Goal: Unclear

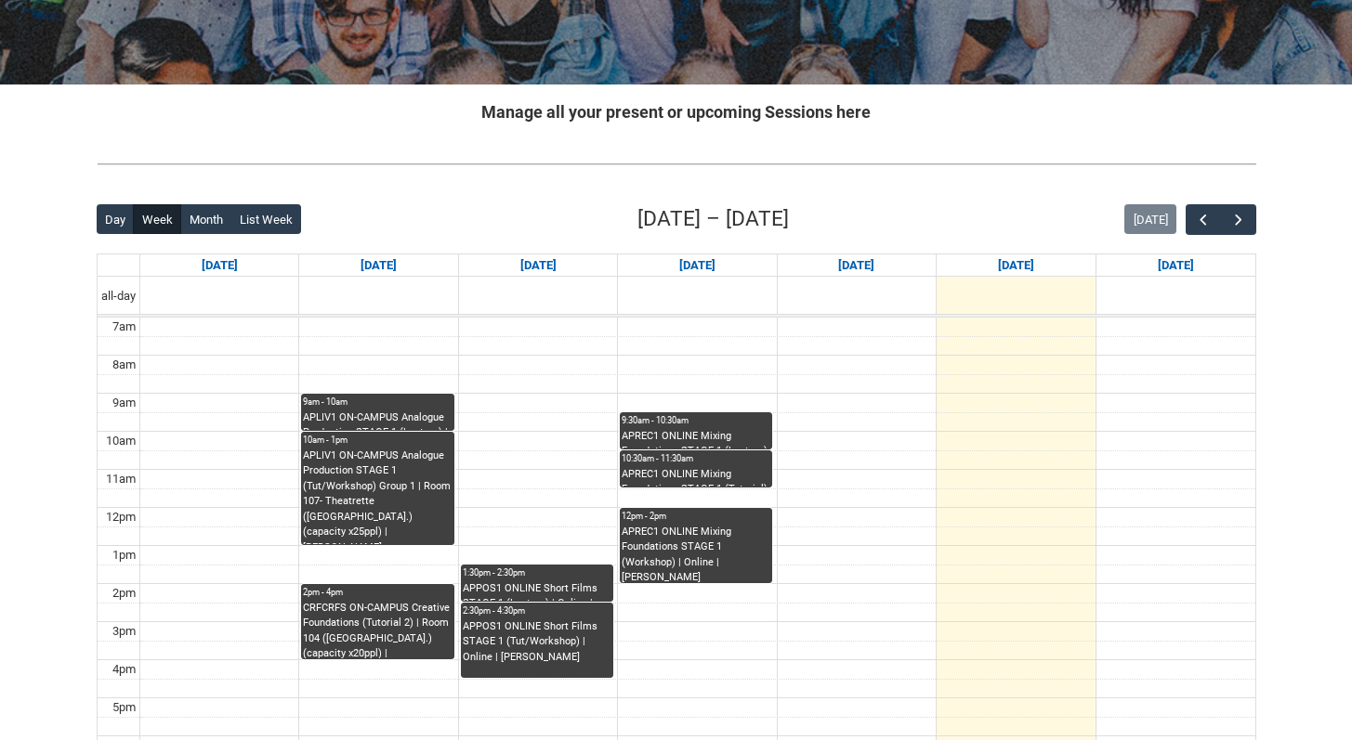
scroll to position [296, 0]
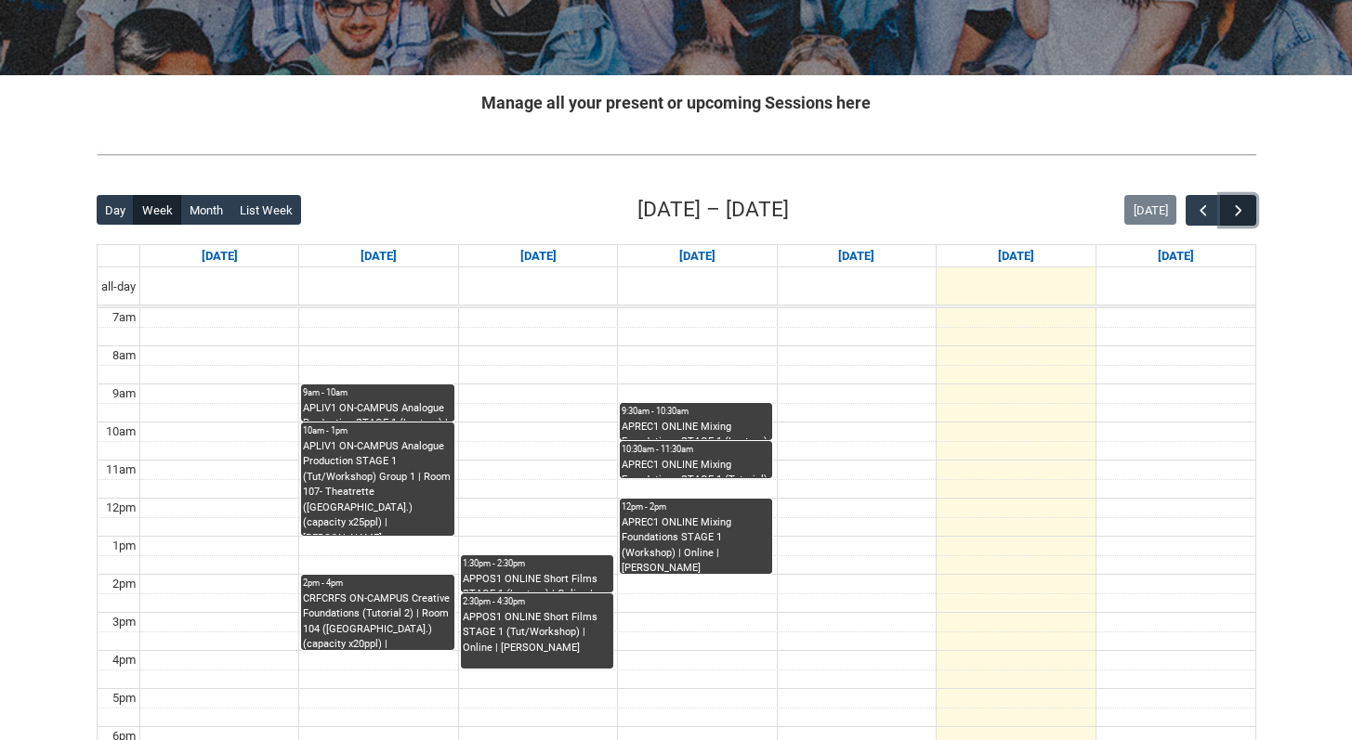
click at [1239, 218] on span "button" at bounding box center [1238, 211] width 19 height 19
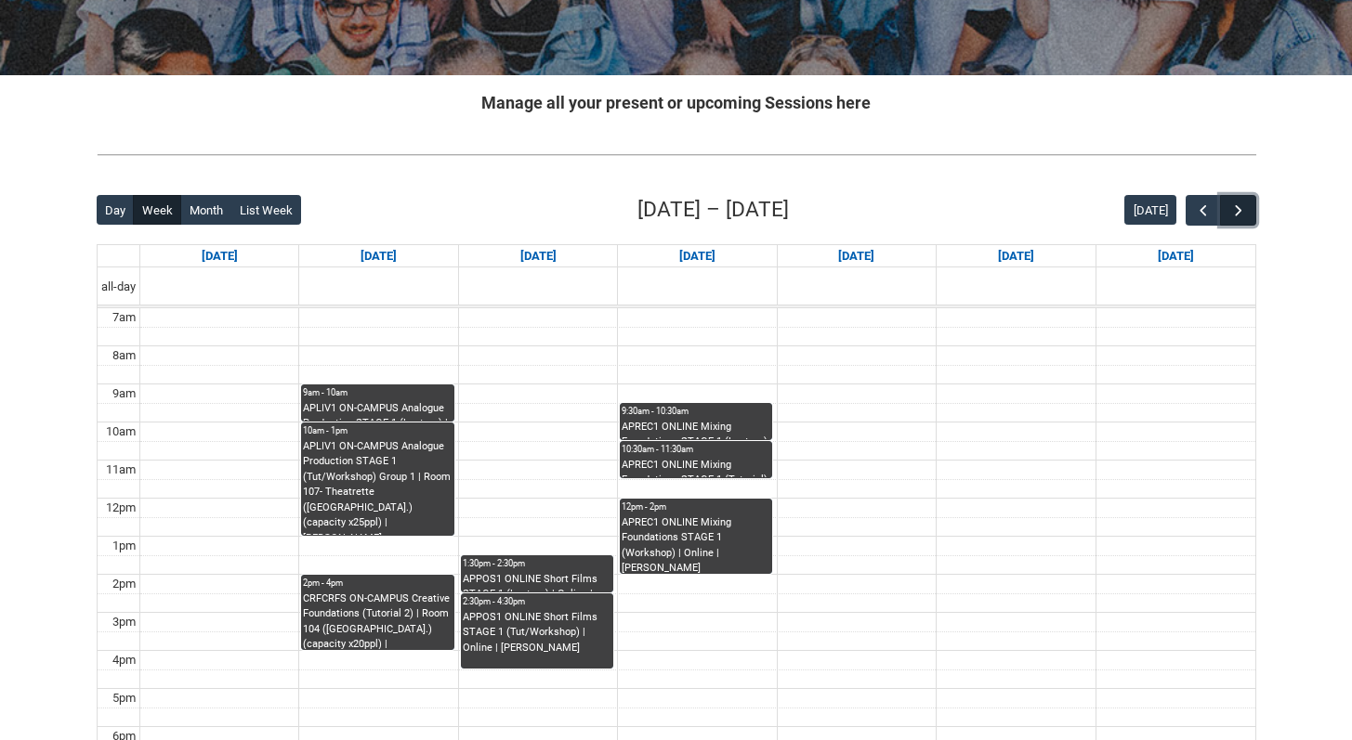
click at [1243, 216] on span "button" at bounding box center [1238, 211] width 19 height 19
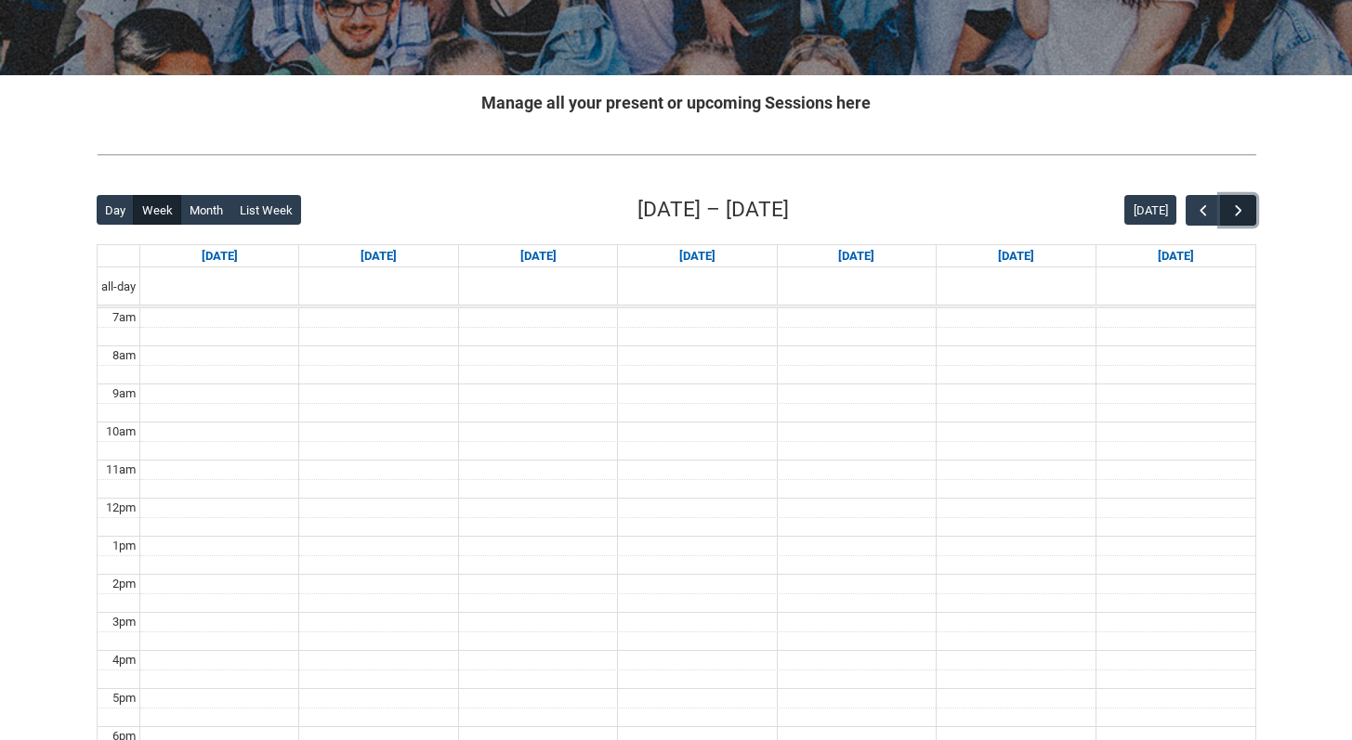
click at [1243, 216] on span "button" at bounding box center [1238, 211] width 19 height 19
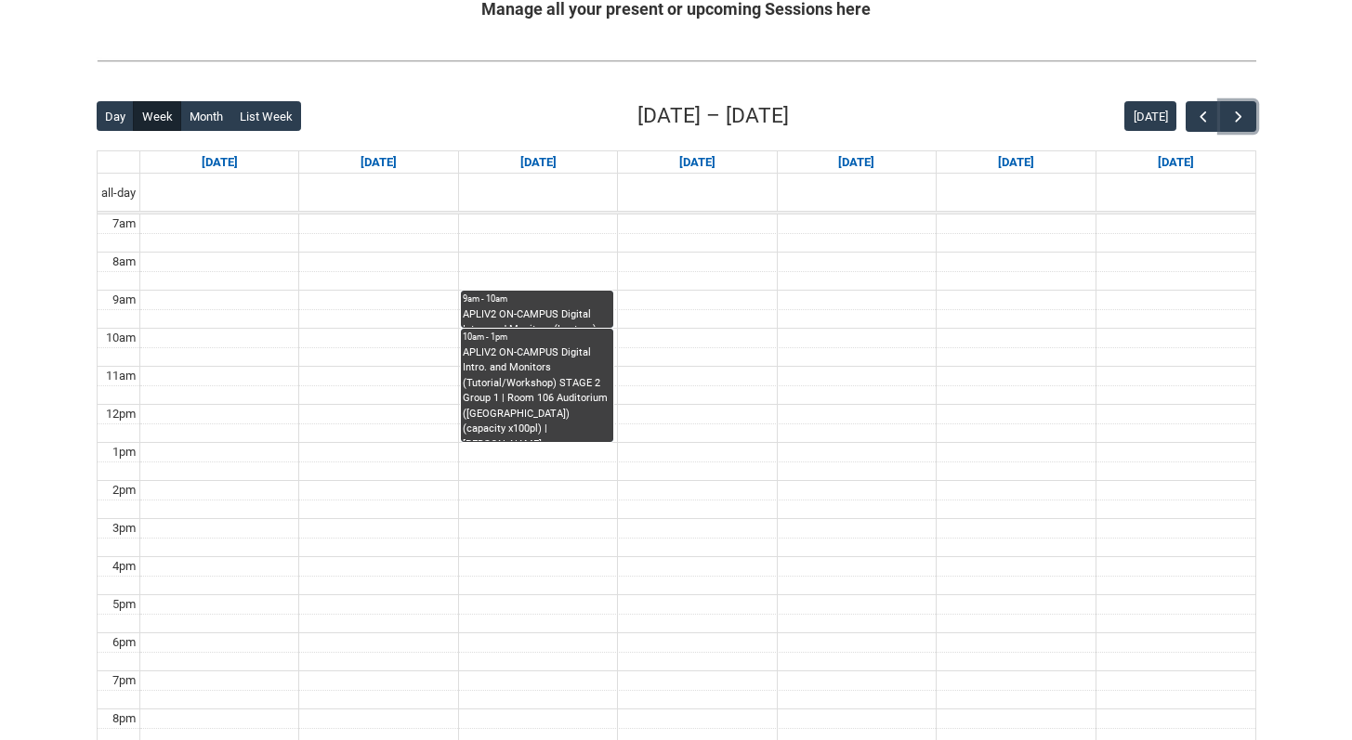
scroll to position [389, 0]
click at [1191, 119] on button "button" at bounding box center [1202, 117] width 35 height 31
click at [1197, 120] on span "button" at bounding box center [1203, 118] width 19 height 19
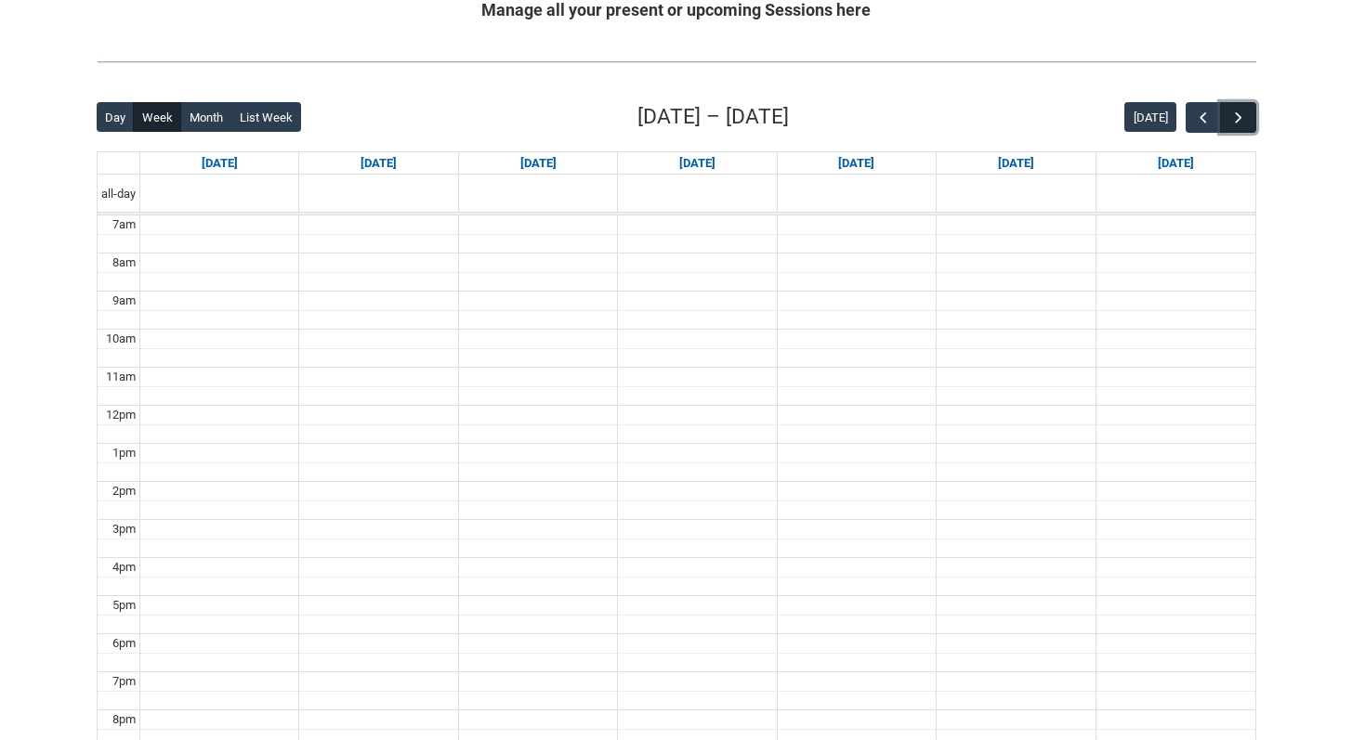
click at [1235, 107] on button "button" at bounding box center [1237, 117] width 35 height 31
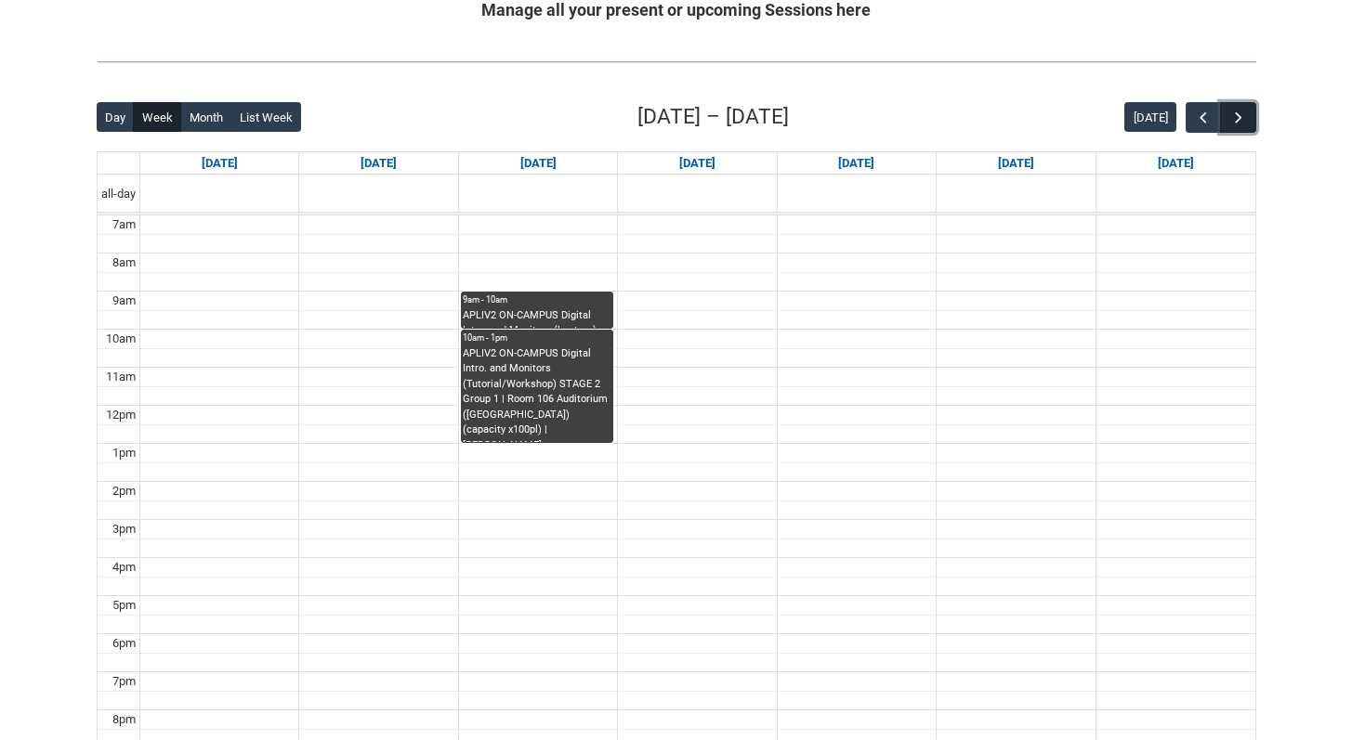
click at [1236, 121] on span "button" at bounding box center [1238, 118] width 19 height 19
click at [1240, 120] on span "button" at bounding box center [1238, 118] width 19 height 19
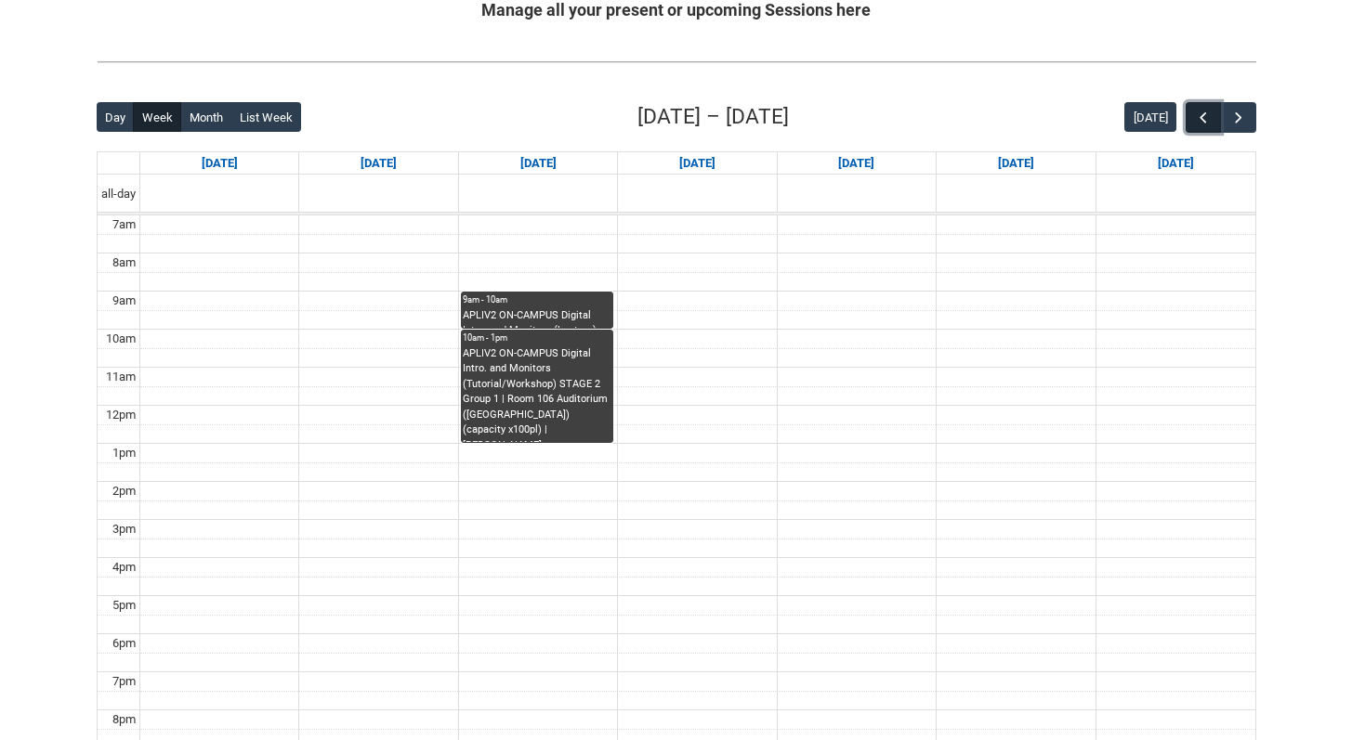
click at [1203, 115] on span "button" at bounding box center [1203, 118] width 19 height 19
click at [1258, 115] on div "Back Loading... This page should update in a few seconds... Day Week Month List…" at bounding box center [676, 462] width 1189 height 753
click at [1240, 115] on span "button" at bounding box center [1238, 118] width 19 height 19
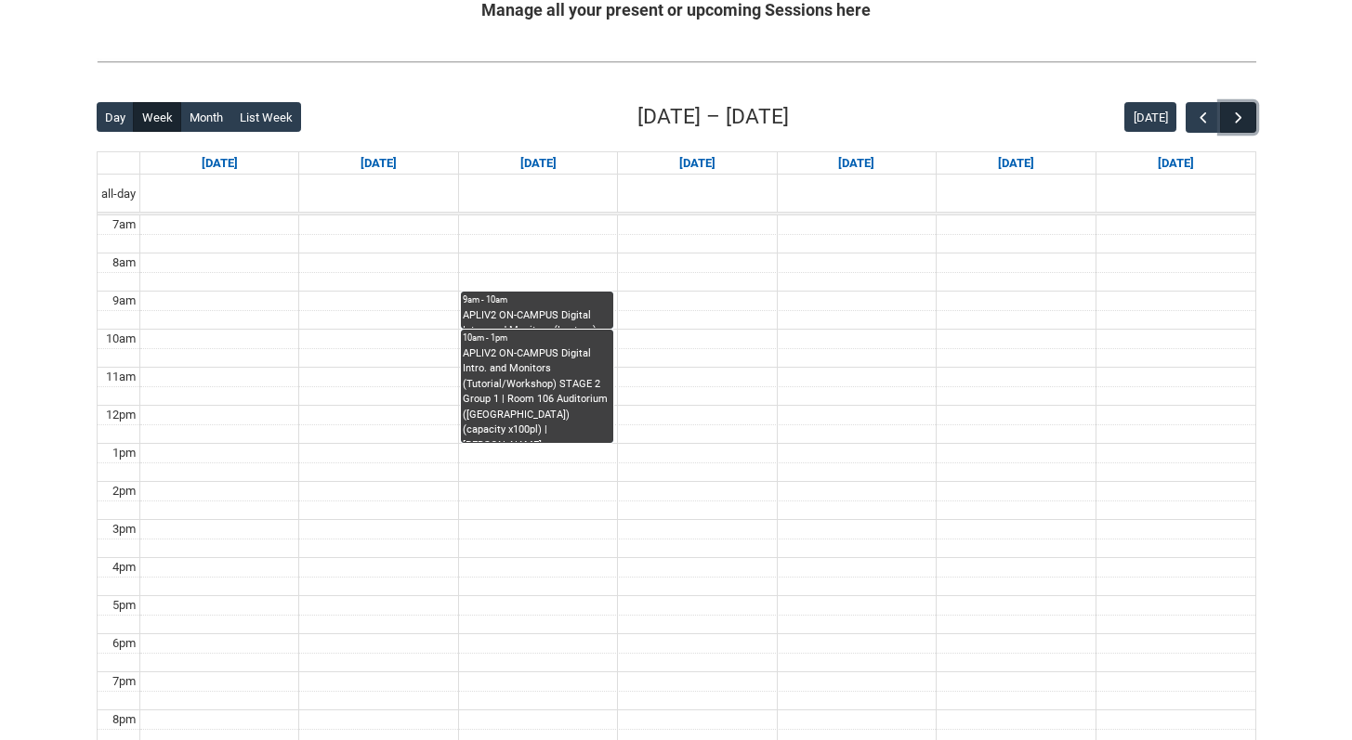
click at [1240, 115] on span "button" at bounding box center [1238, 118] width 19 height 19
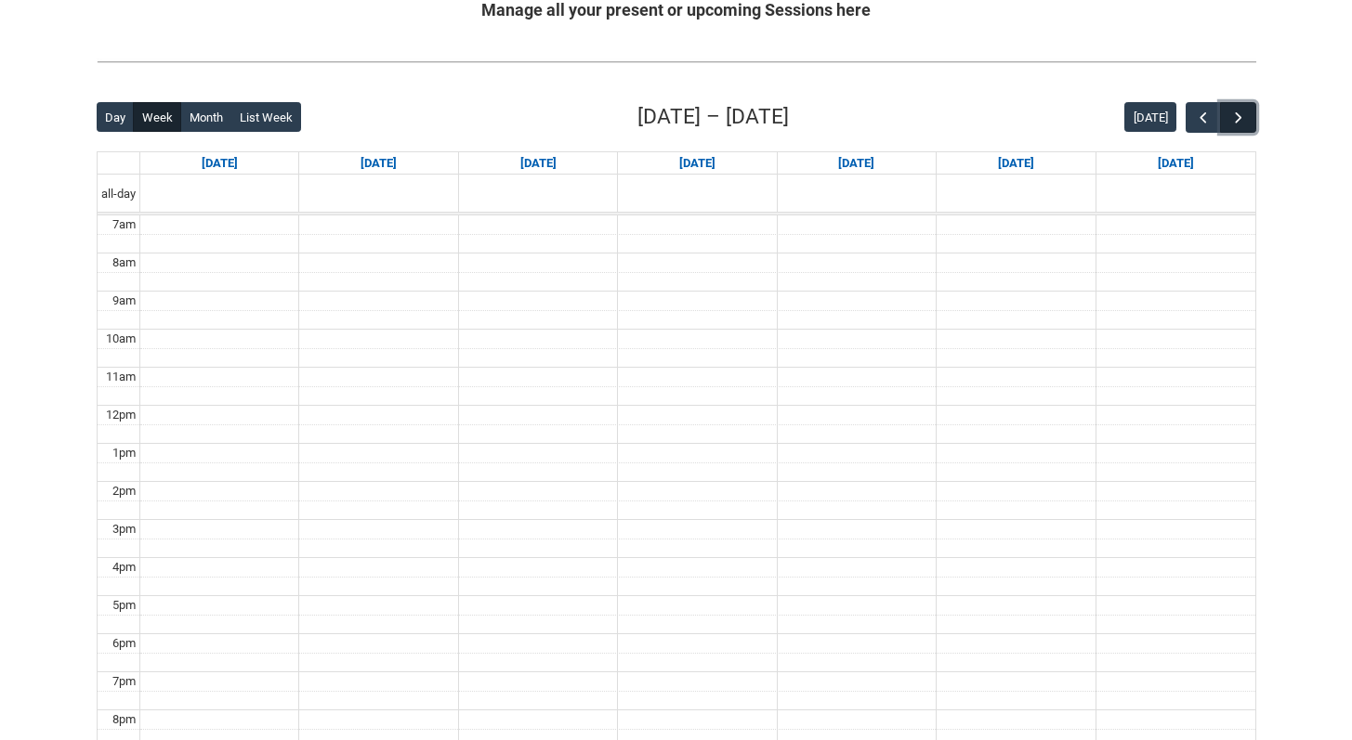
click at [1240, 115] on span "button" at bounding box center [1238, 118] width 19 height 19
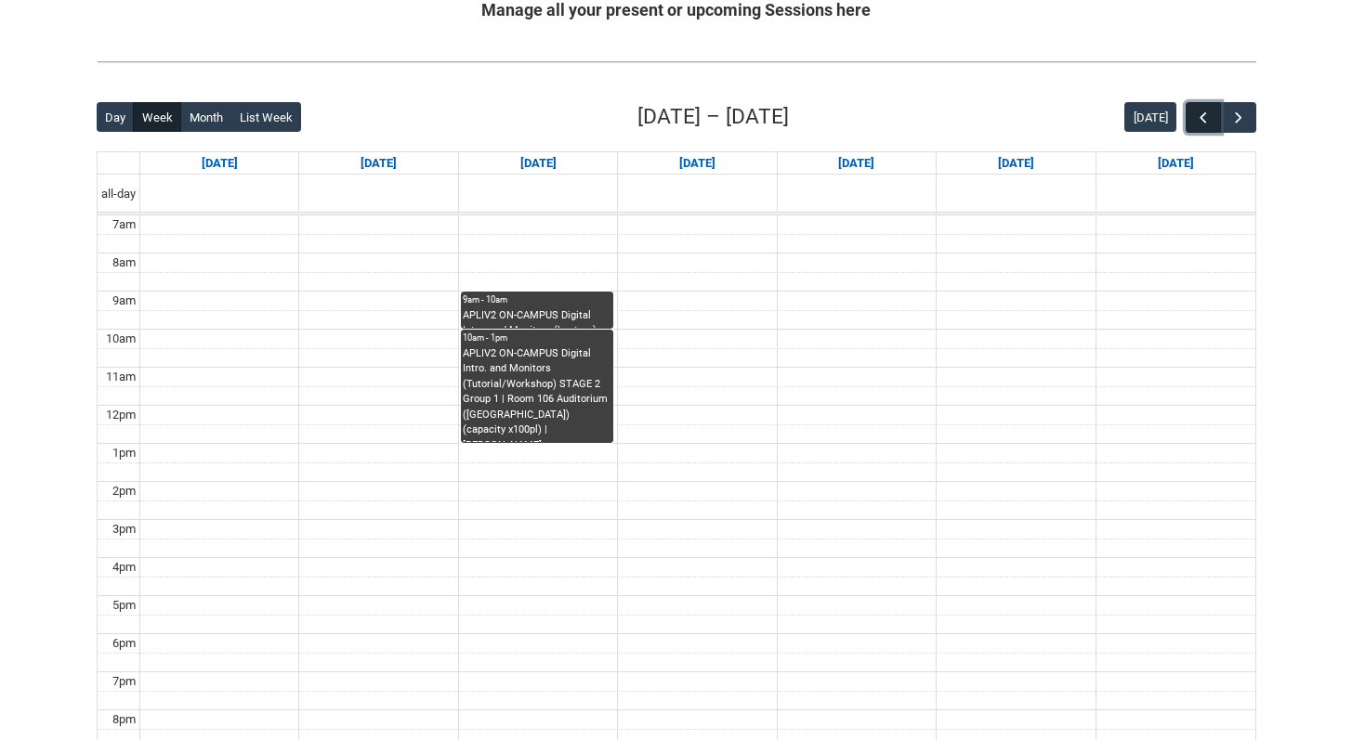
click at [1196, 124] on span "button" at bounding box center [1203, 118] width 19 height 19
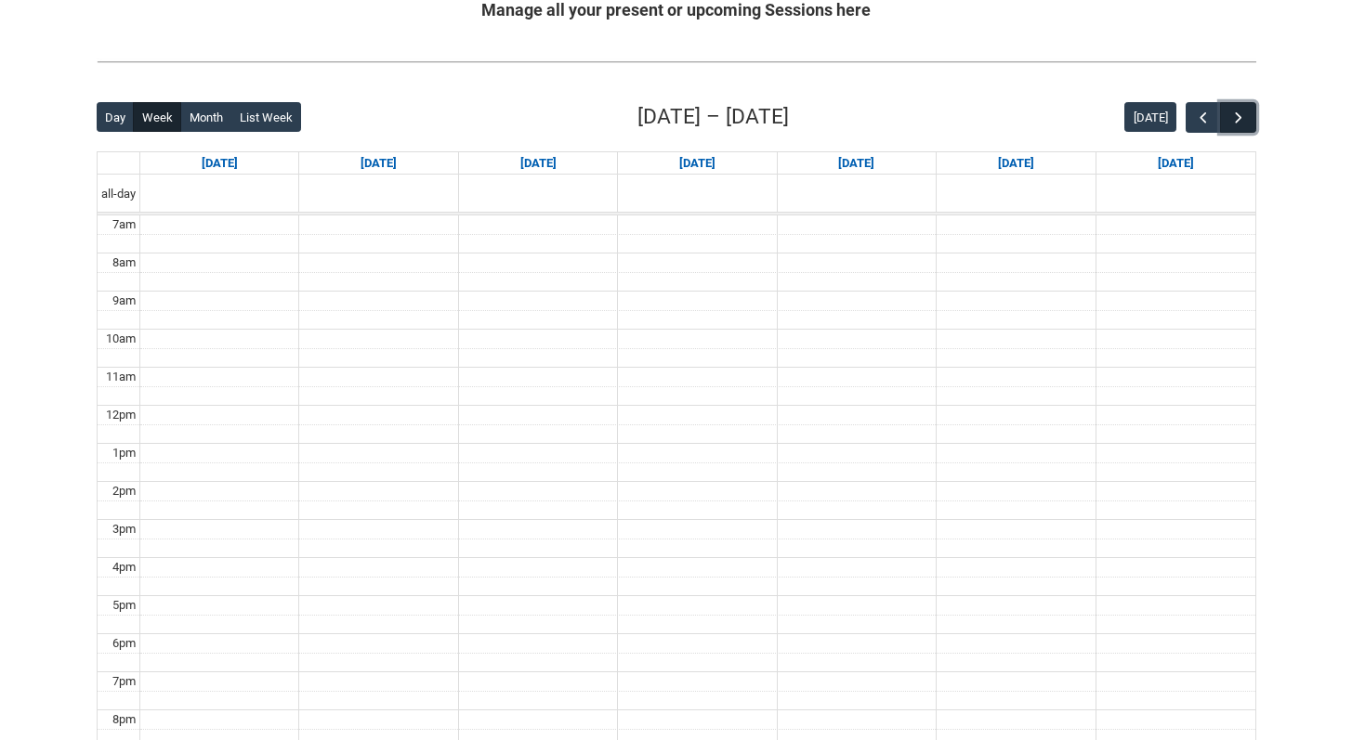
click at [1237, 124] on span "button" at bounding box center [1238, 118] width 19 height 19
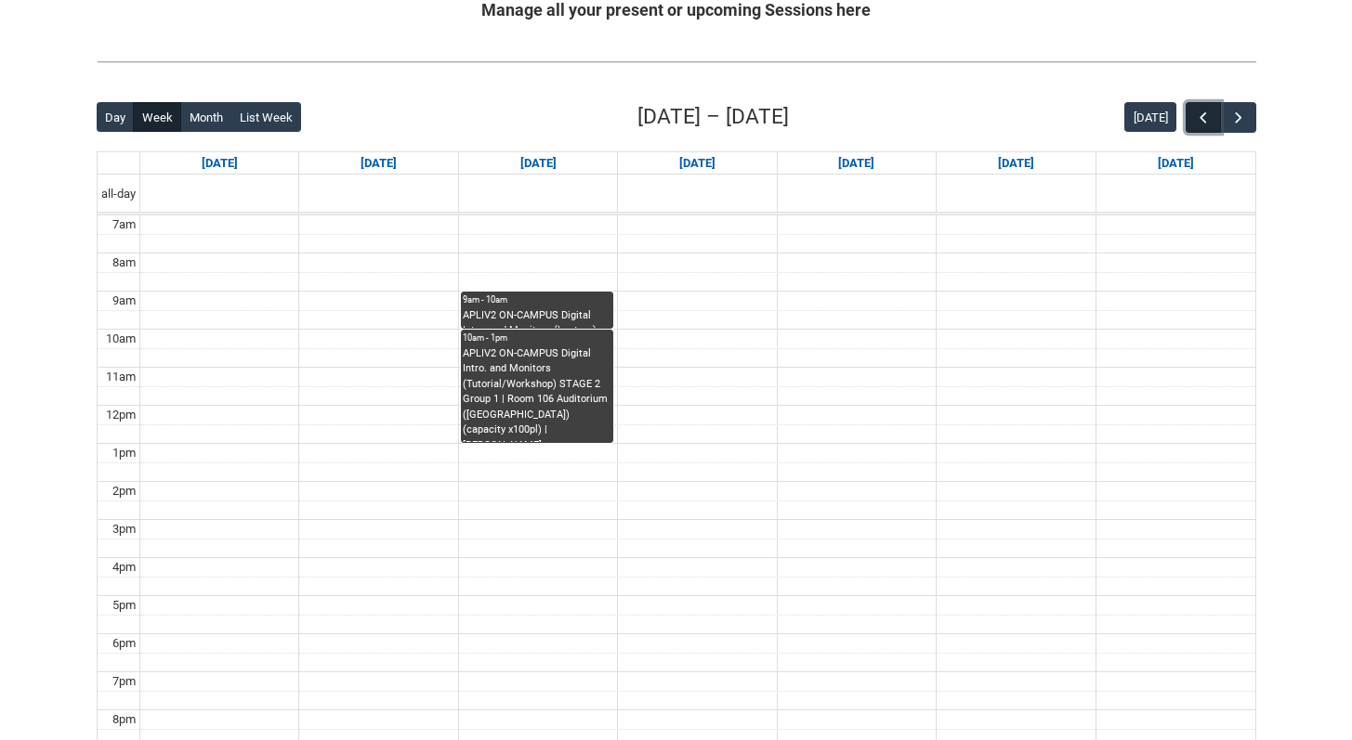
click at [1193, 115] on button "button" at bounding box center [1202, 117] width 35 height 31
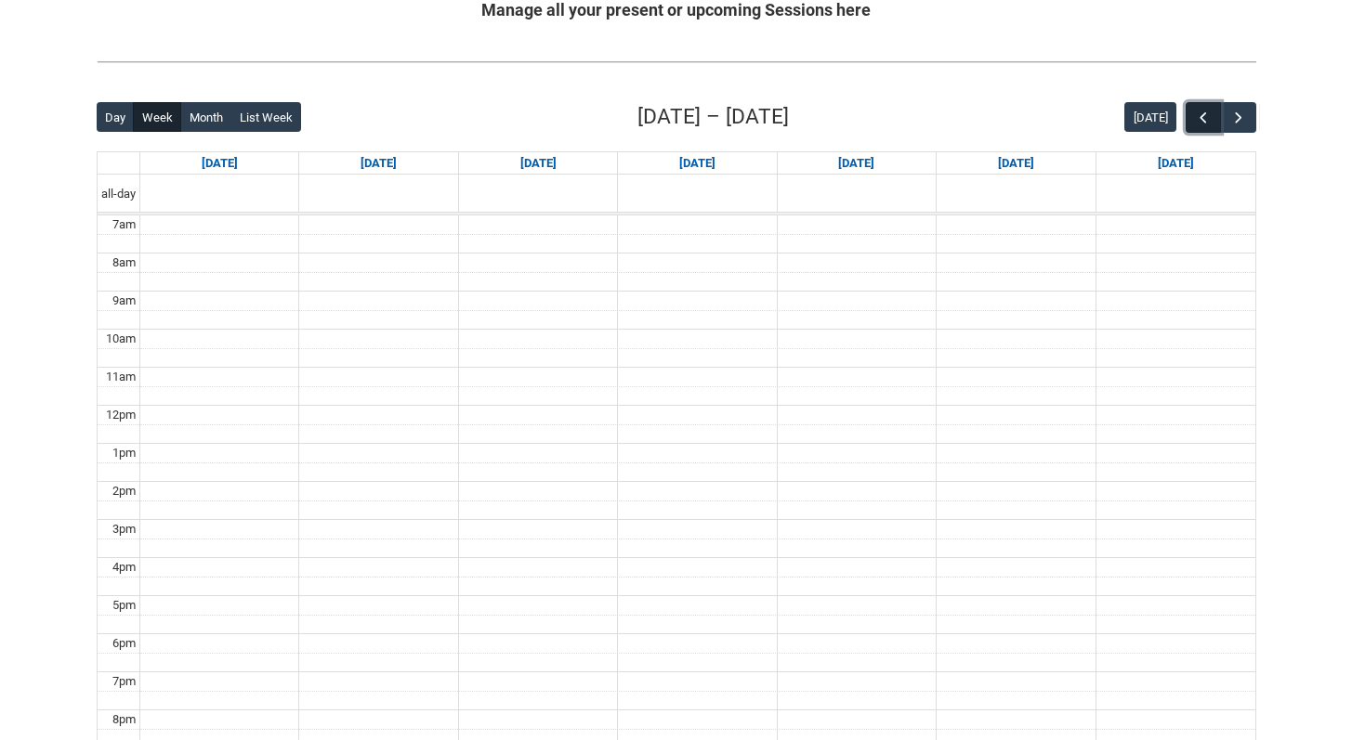
click at [1194, 115] on span "button" at bounding box center [1203, 118] width 19 height 19
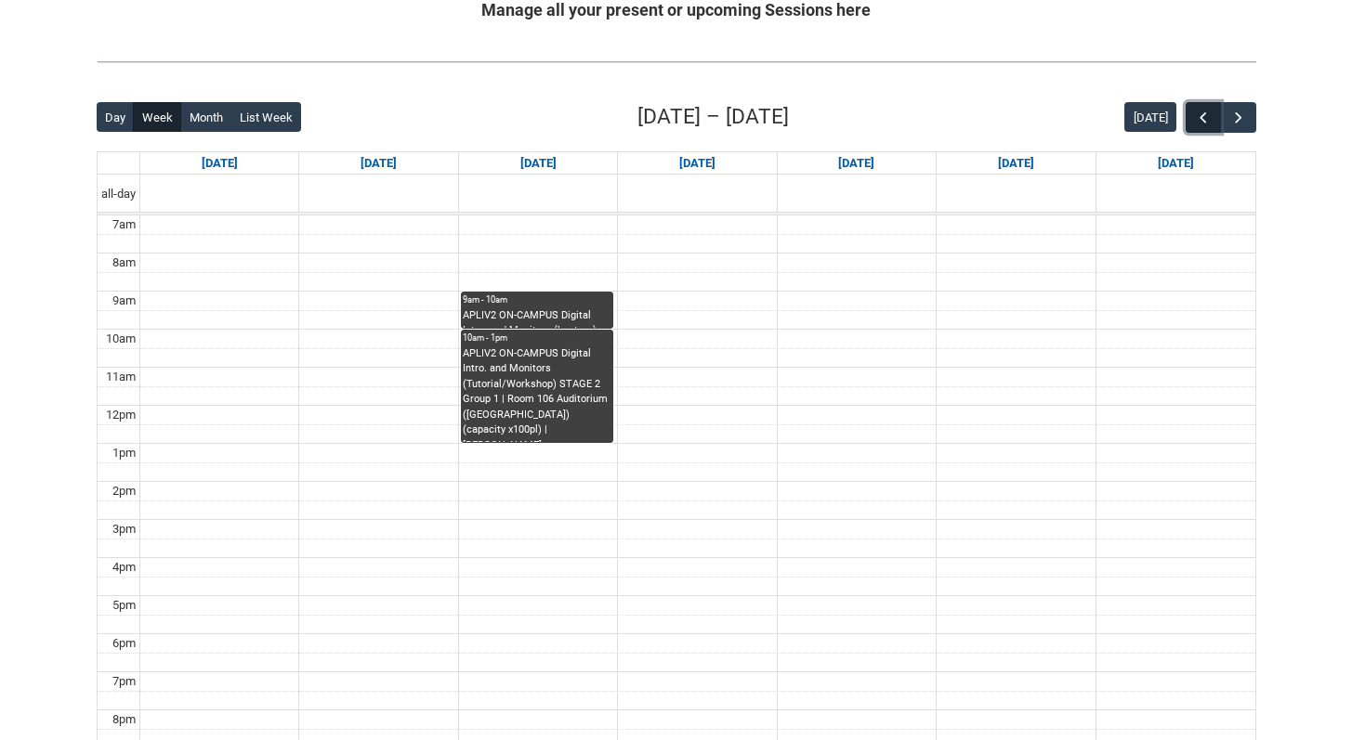
click at [1194, 116] on span "button" at bounding box center [1203, 118] width 19 height 19
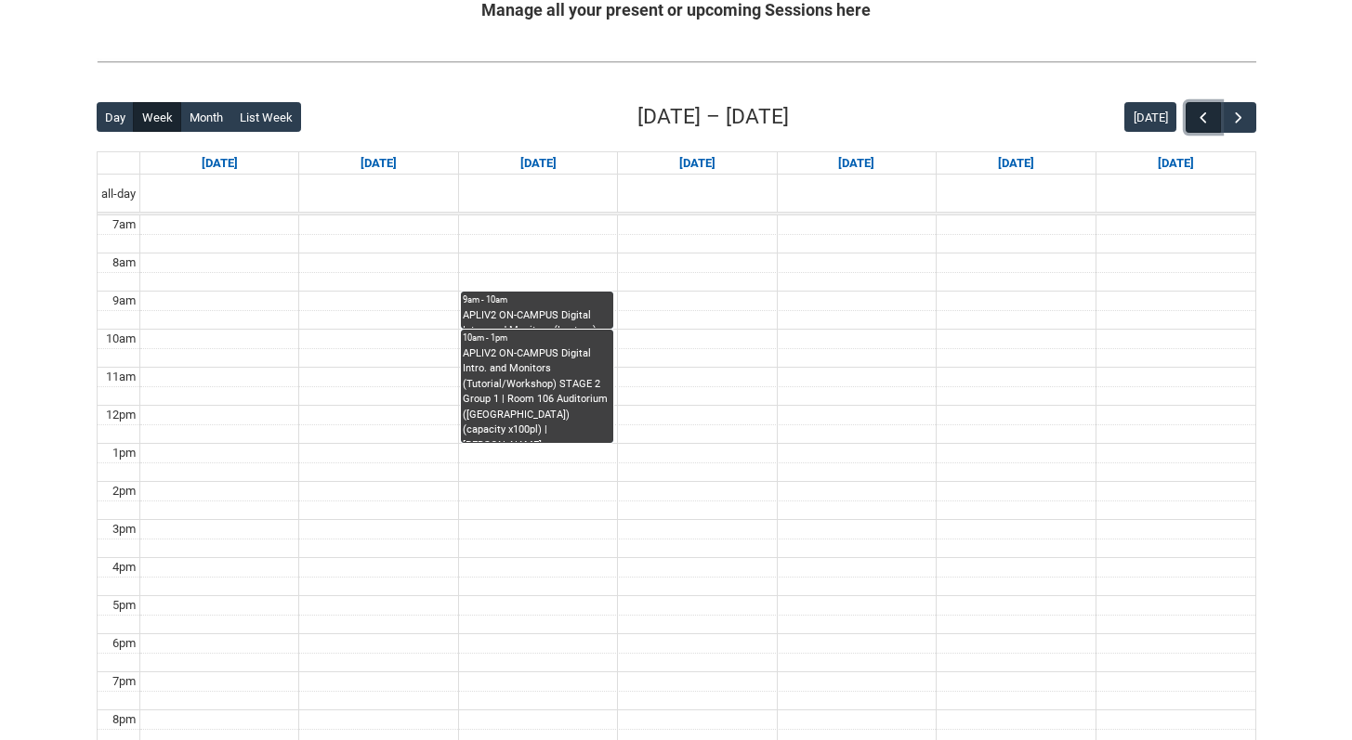
click at [1194, 116] on span "button" at bounding box center [1203, 118] width 19 height 19
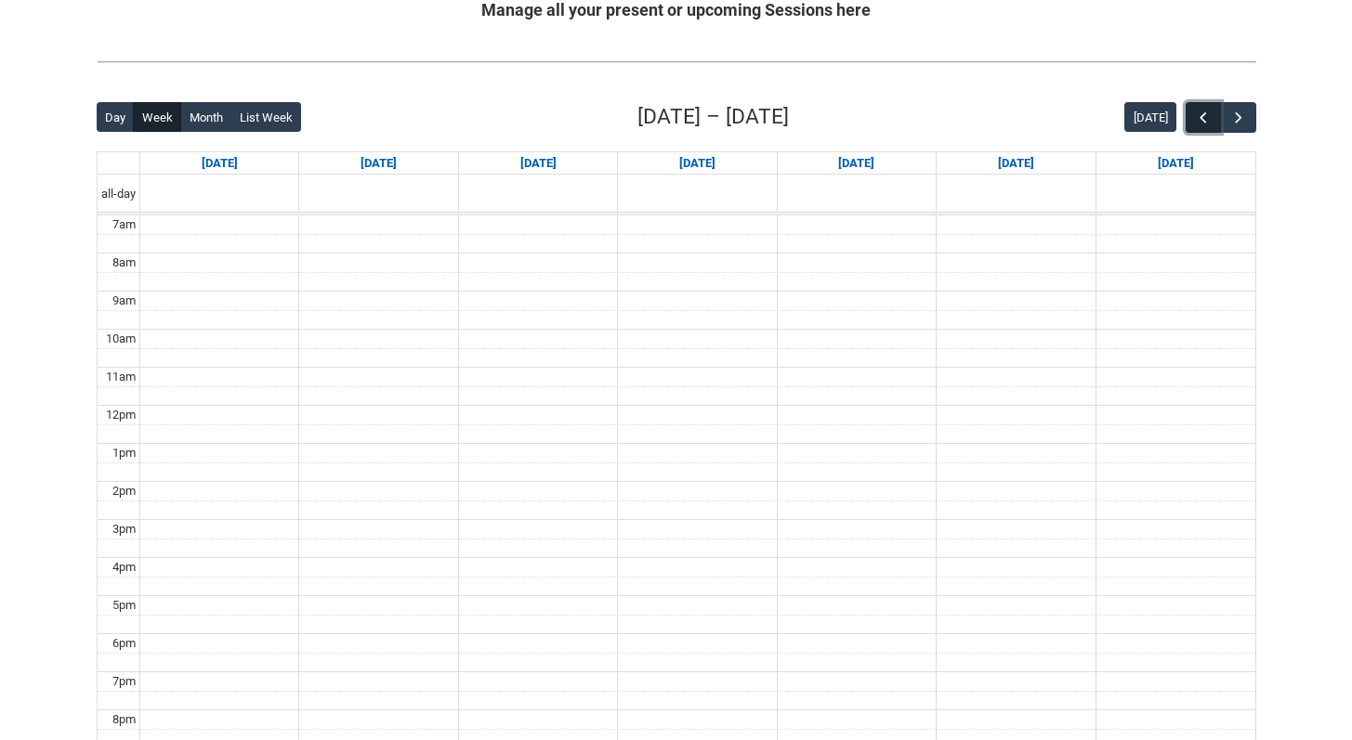
click at [1194, 116] on span "button" at bounding box center [1203, 118] width 19 height 19
